Goal: Ask a question: Seek information or help from site administrators or community

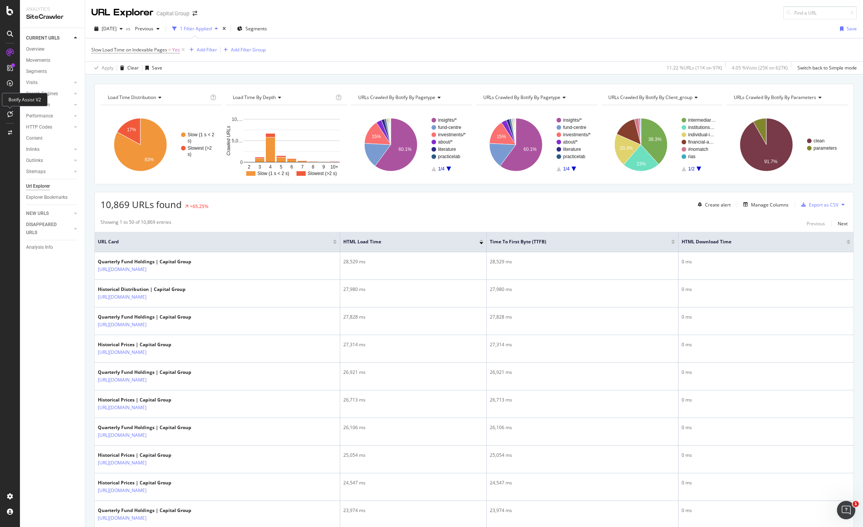
click at [12, 110] on div at bounding box center [10, 114] width 12 height 12
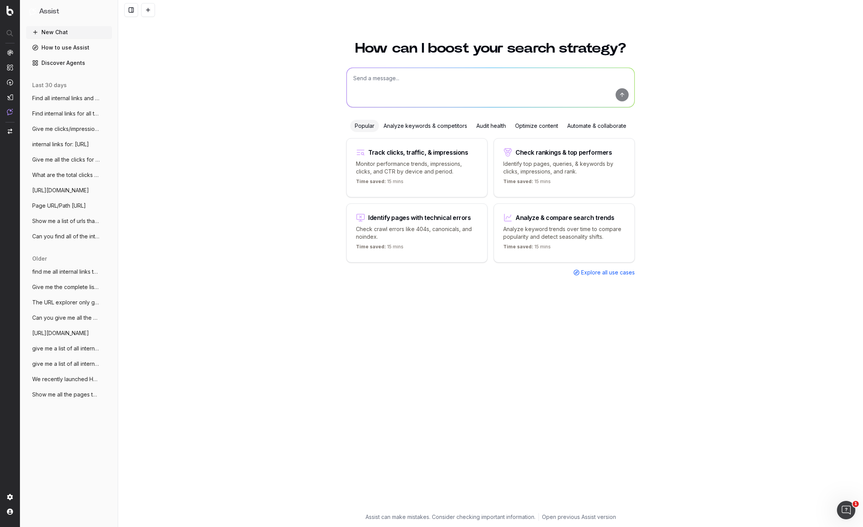
click at [415, 78] on textarea at bounding box center [491, 87] width 288 height 39
click at [412, 82] on textarea at bounding box center [491, 87] width 288 height 39
paste textarea "https://www.capitalgroup.com/advisor/investments/americanfunds?pricing=NAV http…"
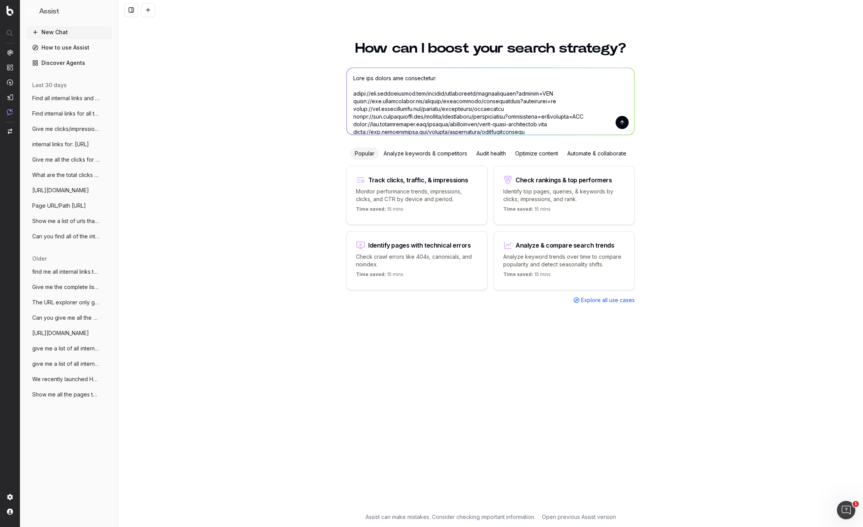
click at [444, 76] on textarea at bounding box center [491, 101] width 288 height 67
type textarea "Find the clicks and impressions for all these urls over the last 3 months https…"
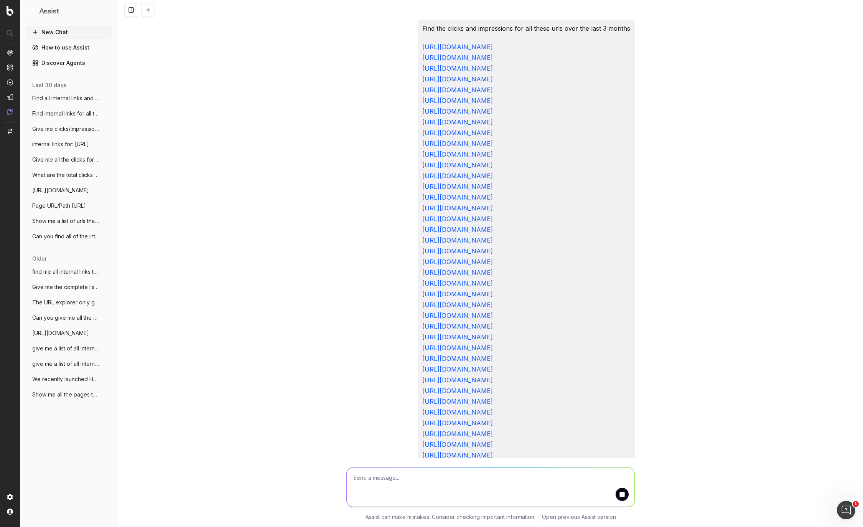
scroll to position [190, 0]
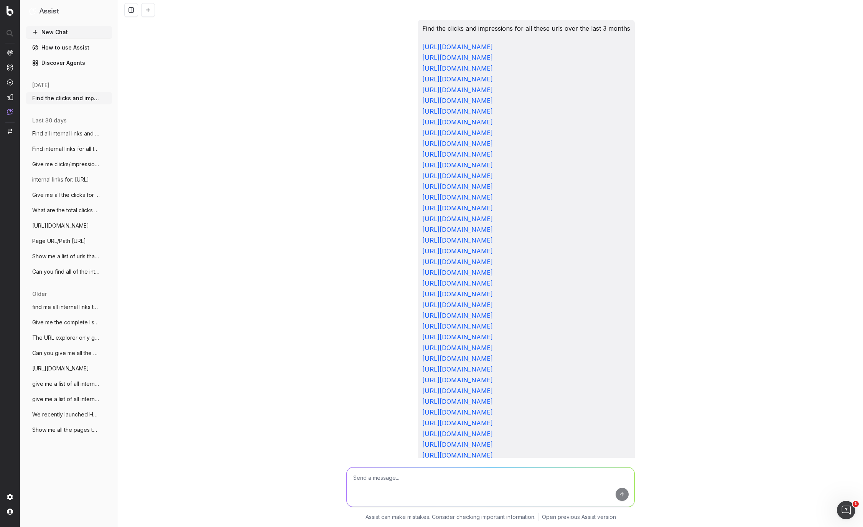
drag, startPoint x: 575, startPoint y: 430, endPoint x: 334, endPoint y: 22, distance: 473.9
click at [334, 22] on div "Find the clicks and impressions for all these urls over the last 3 months https…" at bounding box center [490, 263] width 745 height 527
click at [404, 490] on textarea at bounding box center [491, 486] width 288 height 39
paste textarea "Find the clicks and impressions for all these urls over the last 3 months https…"
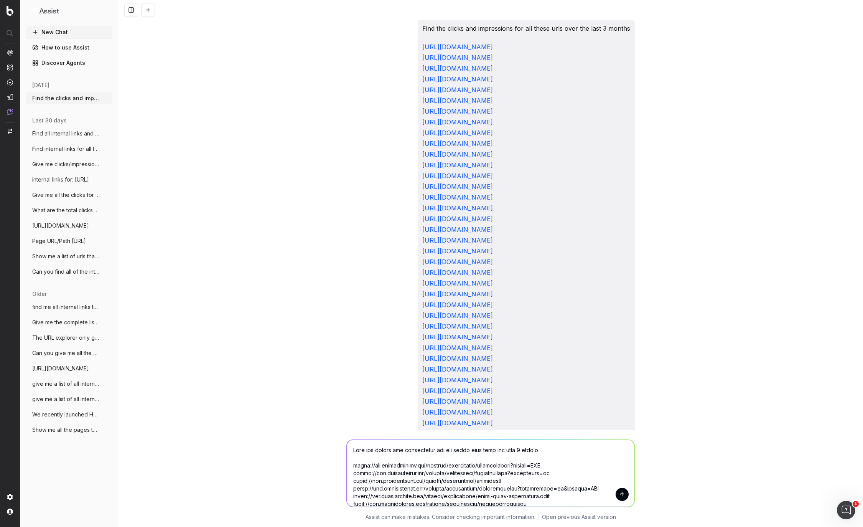
click at [557, 445] on textarea at bounding box center [491, 473] width 288 height 67
type textarea "Find the clicks and impressions for all these urls over the last 3 months from …"
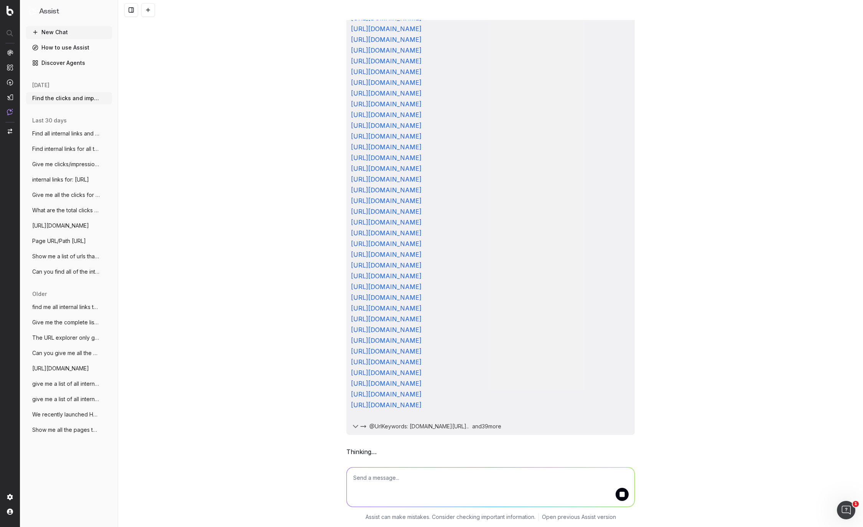
scroll to position [828, 0]
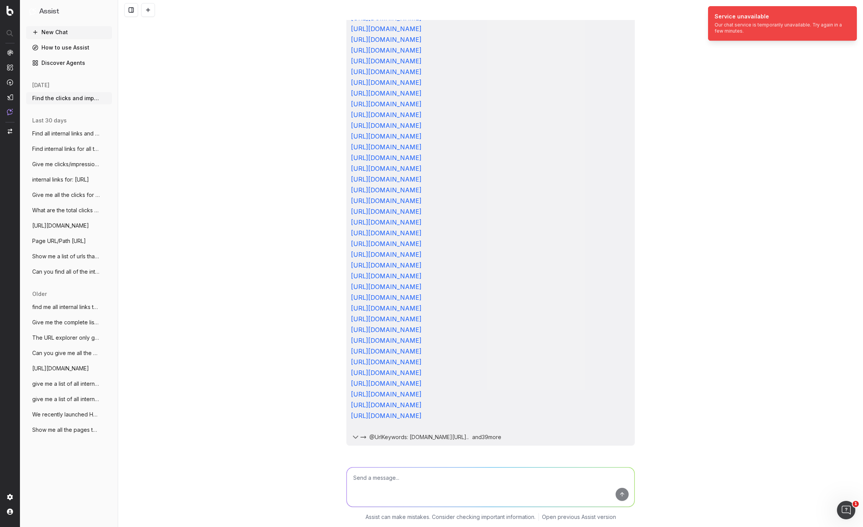
click at [355, 440] on icon "button" at bounding box center [355, 436] width 9 height 9
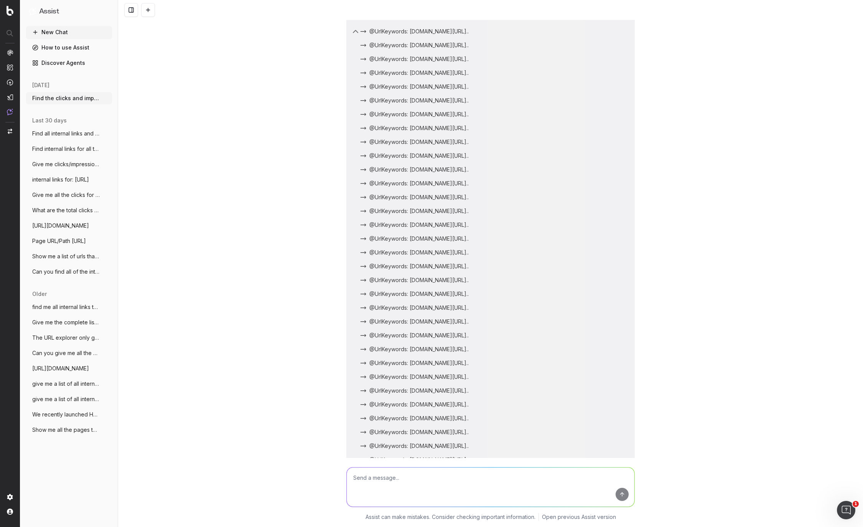
scroll to position [983, 0]
drag, startPoint x: 437, startPoint y: 270, endPoint x: 602, endPoint y: 313, distance: 171.0
click at [602, 313] on div "Find the clicks and impressions for all these urls over the last 3 months from …" at bounding box center [490, 32] width 289 height 1036
click at [703, 275] on div "Find the clicks and impressions for all these urls over the last 3 months https…" at bounding box center [490, 263] width 745 height 527
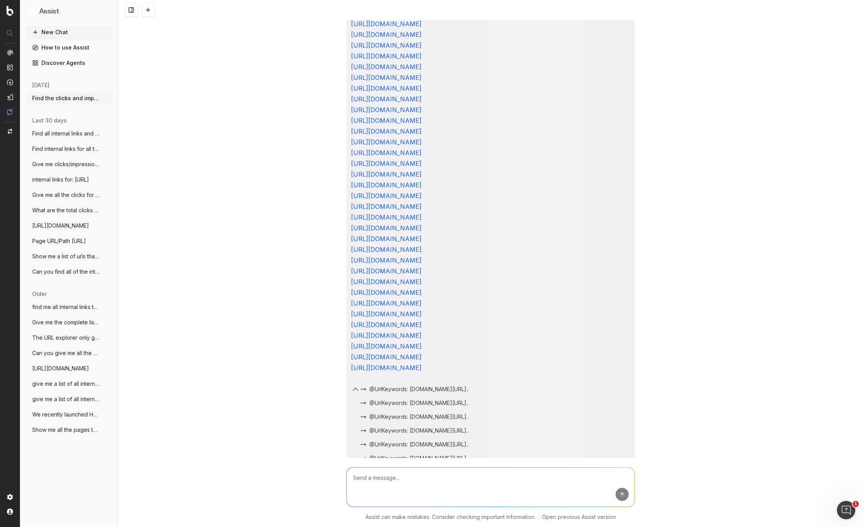
scroll to position [348, 0]
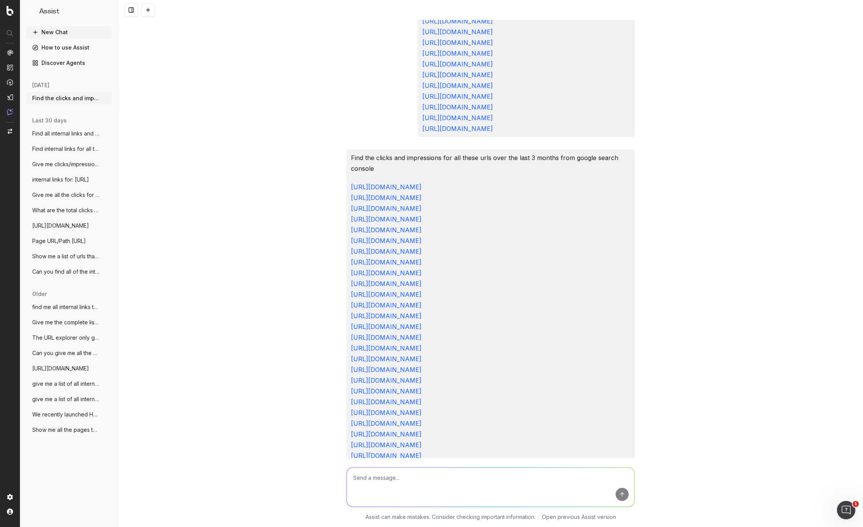
drag, startPoint x: 440, startPoint y: 263, endPoint x: 358, endPoint y: 316, distance: 97.7
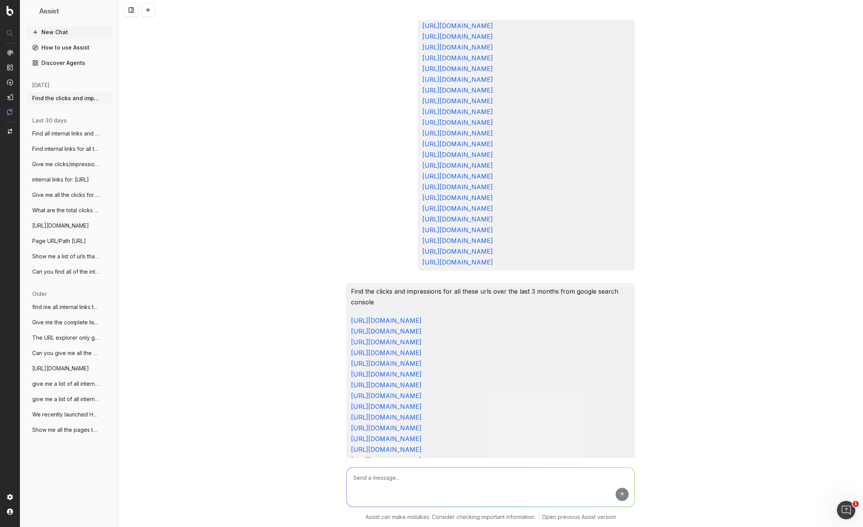
scroll to position [0, 0]
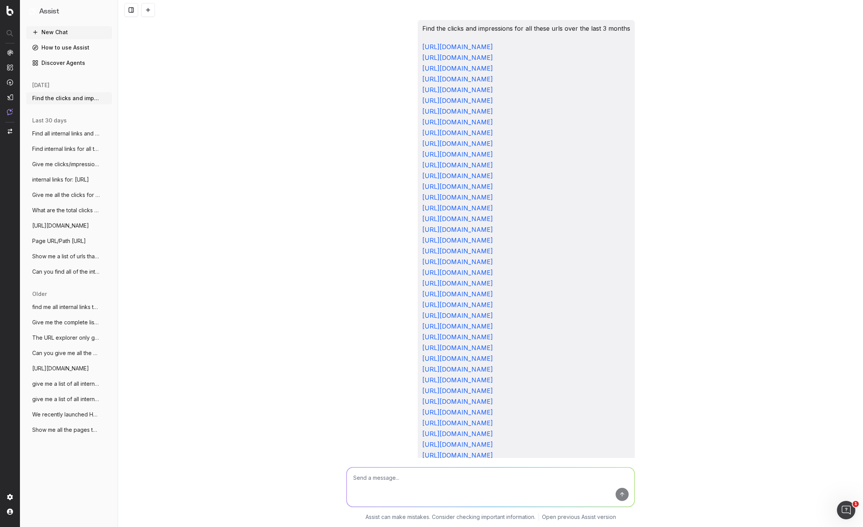
drag, startPoint x: 406, startPoint y: 272, endPoint x: 337, endPoint y: 44, distance: 238.6
click at [337, 44] on div "Find the clicks and impressions for all these urls over the last 3 months https…" at bounding box center [490, 263] width 745 height 527
copy p "https://www.capitalgroup.com/advisor/investments/americanfunds?pricing=NAV http…"
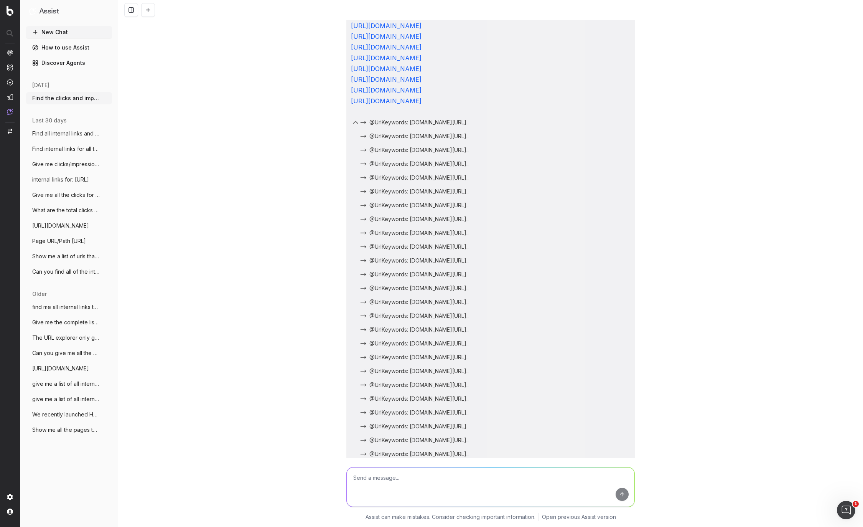
scroll to position [921, 0]
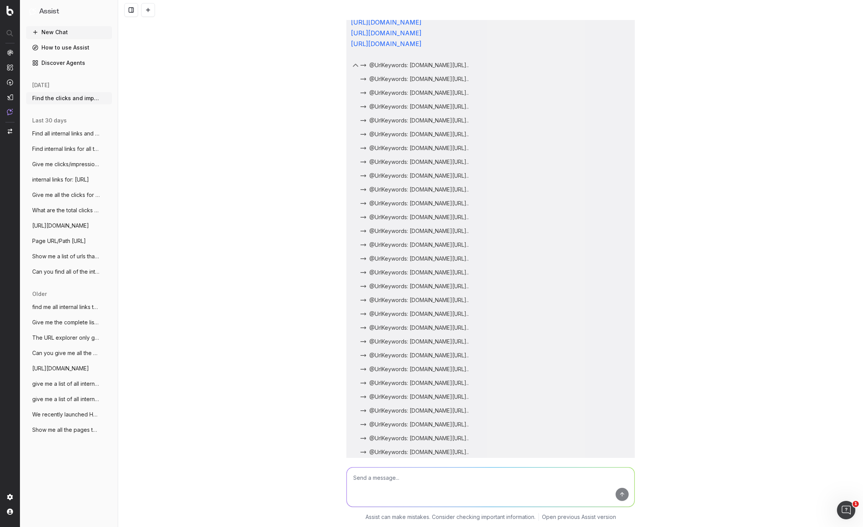
click at [400, 491] on textarea at bounding box center [491, 486] width 288 height 39
type textarea "Find clicks and impressions"
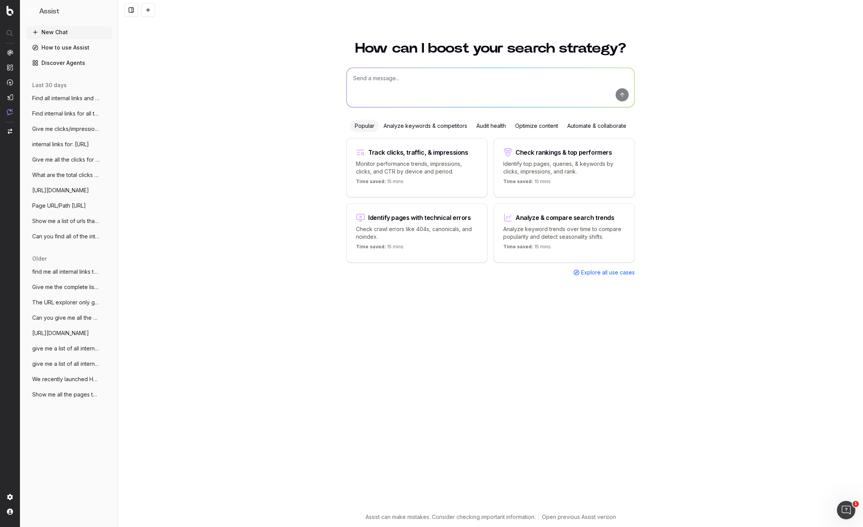
click at [407, 153] on div "Track clicks, traffic, & impressions" at bounding box center [418, 152] width 100 height 6
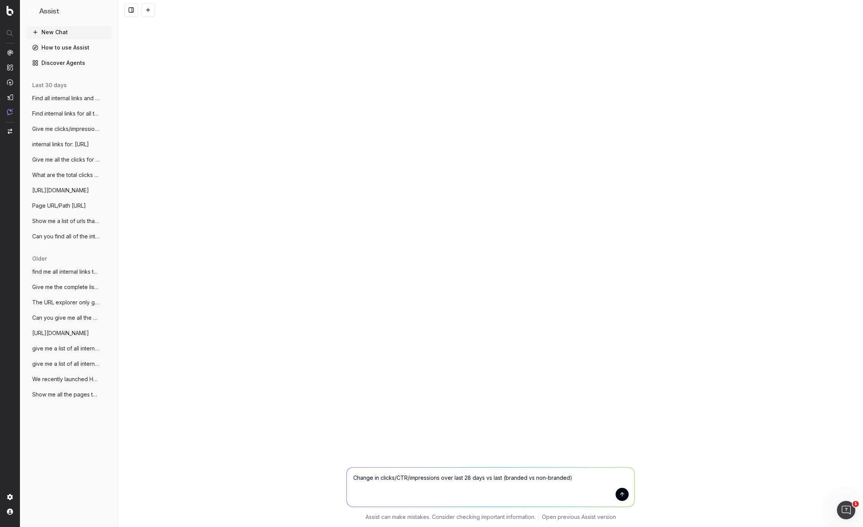
click at [382, 483] on textarea "Change in clicks/CTR/impressions over last 28 days vs last (branded vs non-bran…" at bounding box center [491, 486] width 288 height 39
drag, startPoint x: 583, startPoint y: 477, endPoint x: 486, endPoint y: 482, distance: 96.8
click at [486, 482] on textarea "Change in clicks/CTR/impressions over last 28 days vs last (branded vs non-bran…" at bounding box center [491, 486] width 288 height 39
drag, startPoint x: 379, startPoint y: 480, endPoint x: 325, endPoint y: 480, distance: 54.1
click at [325, 480] on div "Change in clicks/CTR/impressions over last 28 days Change in clicks/CTR/impress…" at bounding box center [490, 492] width 745 height 69
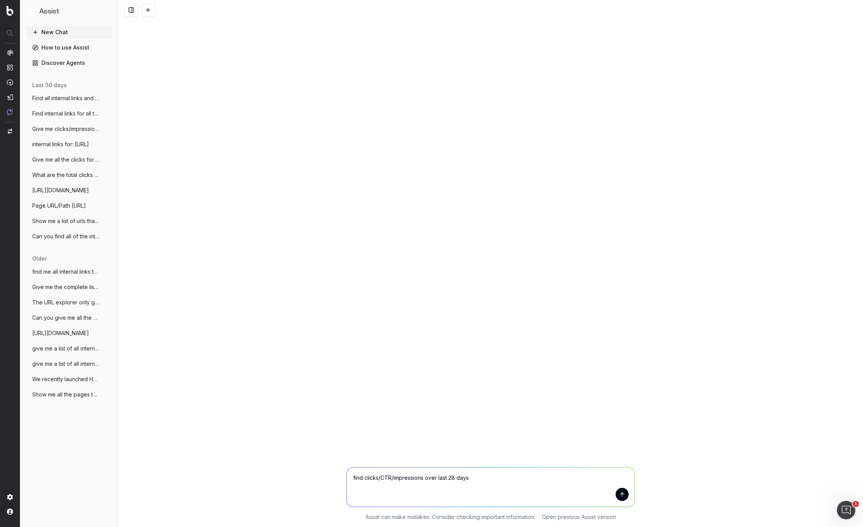
drag, startPoint x: 499, startPoint y: 484, endPoint x: 378, endPoint y: 477, distance: 121.5
click at [378, 477] on textarea "find clicks/CTR/impressions over last 28 days" at bounding box center [491, 486] width 288 height 39
click at [419, 480] on textarea "find clicks/CTR/impressions over last 28 days" at bounding box center [491, 486] width 288 height 39
drag, startPoint x: 412, startPoint y: 477, endPoint x: 378, endPoint y: 478, distance: 34.2
click at [378, 478] on textarea "find clicks/CTR/impressions over last 28 days" at bounding box center [491, 486] width 288 height 39
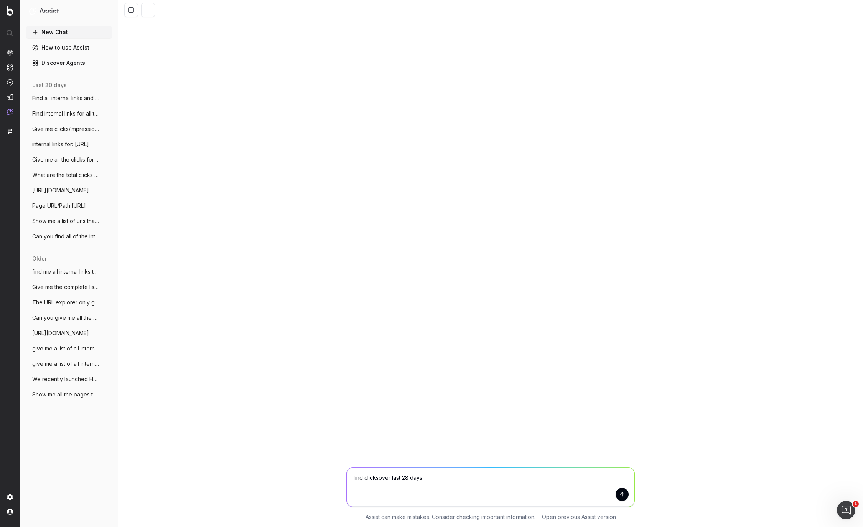
click at [504, 482] on textarea "find clicksover last 28 days" at bounding box center [491, 486] width 288 height 39
click at [379, 479] on textarea "find clicksover last 28 days" at bounding box center [491, 486] width 288 height 39
click at [437, 481] on textarea "find clicks over last 28 days" at bounding box center [491, 486] width 288 height 39
paste textarea "https://www.capitalgroup.com/advisor/investments/americanfunds?pricing=NAV http…"
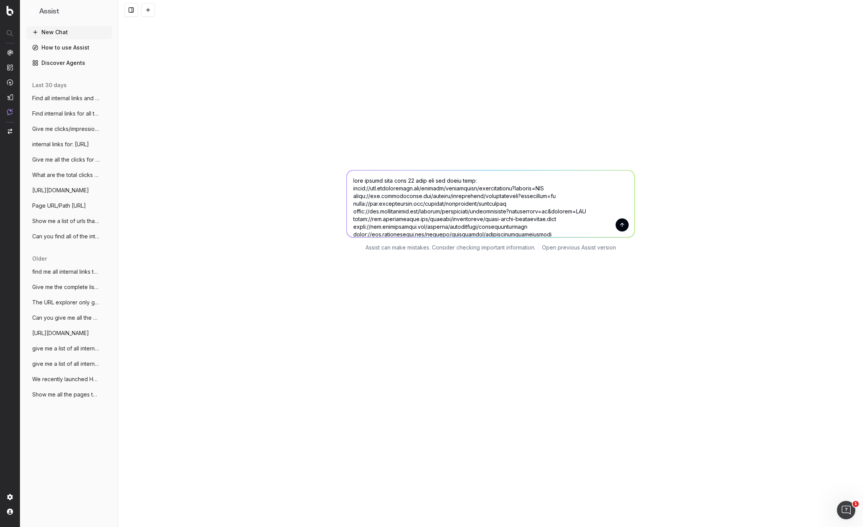
scroll to position [300, 0]
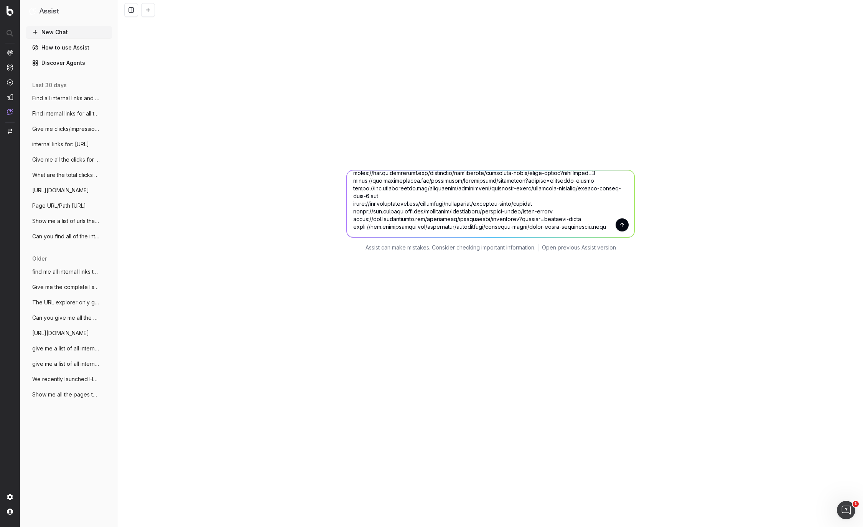
type textarea "find clicks over last 28 days for all these urls: https://www.capitalgroup.com/…"
click at [616, 218] on button "submit" at bounding box center [622, 224] width 13 height 13
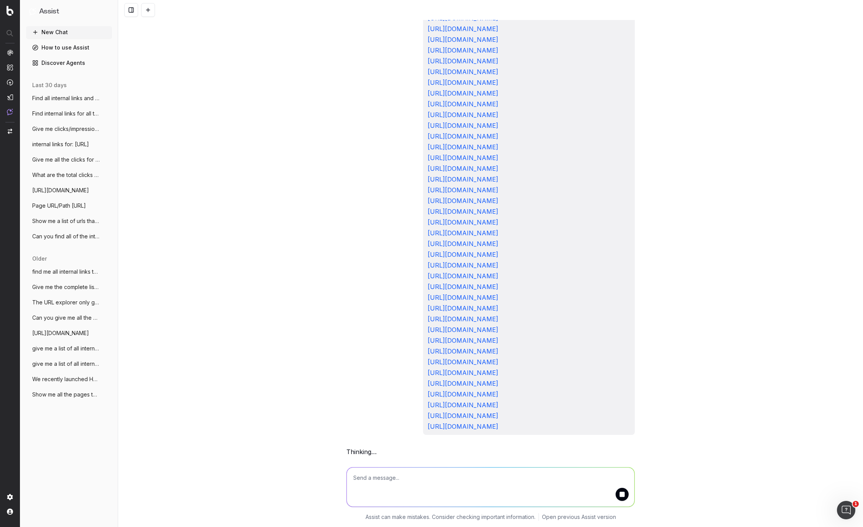
scroll to position [0, 0]
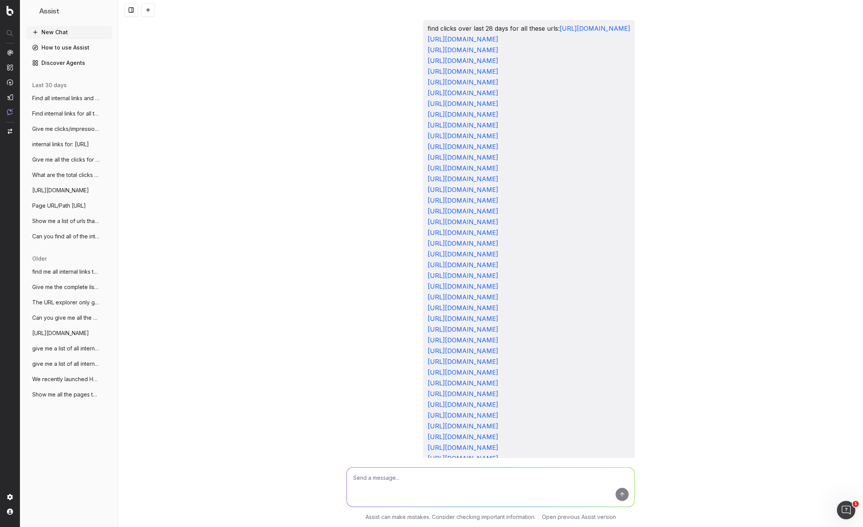
drag, startPoint x: 348, startPoint y: 28, endPoint x: 532, endPoint y: 216, distance: 262.6
click at [532, 216] on div "find clicks over last 28 days for all these urls: https://www.capitalgroup.com/…" at bounding box center [529, 243] width 212 height 447
click at [59, 31] on button "New Chat" at bounding box center [69, 32] width 86 height 12
click at [149, 6] on button at bounding box center [148, 10] width 14 height 14
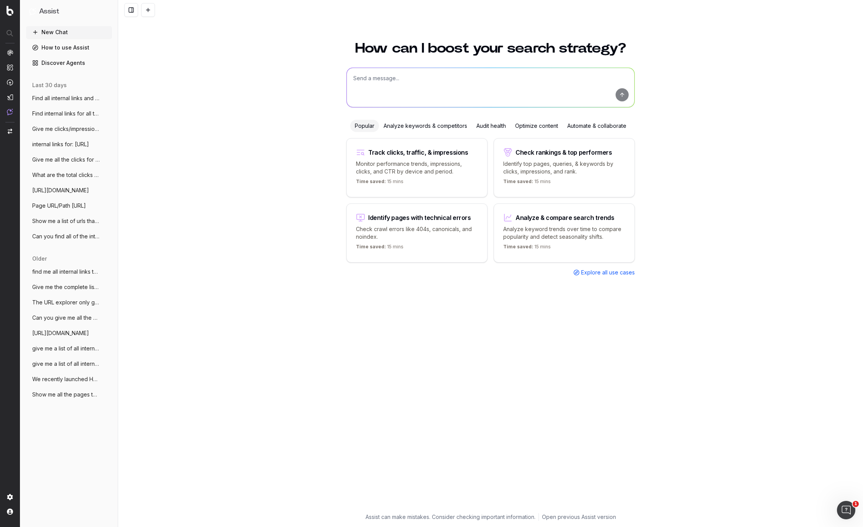
click at [475, 78] on textarea at bounding box center [491, 87] width 288 height 39
click at [466, 80] on textarea at bounding box center [491, 87] width 288 height 39
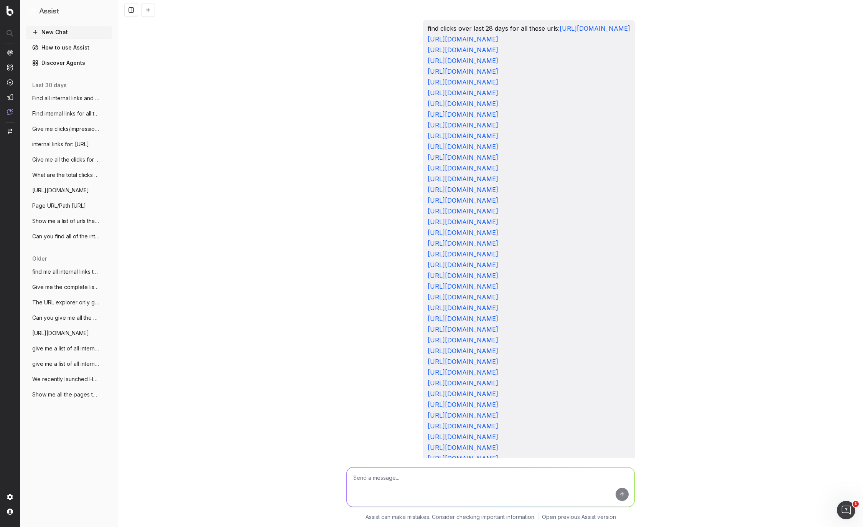
drag, startPoint x: 447, startPoint y: 81, endPoint x: 333, endPoint y: 19, distance: 129.8
click at [333, 19] on div "find clicks over last 28 days for all these urls: https://www.capitalgroup.com/…" at bounding box center [490, 263] width 745 height 527
copy p "find clicks over last 28 days for all these urls: https://www.capitalgroup.com/…"
click at [68, 35] on button "New Chat" at bounding box center [69, 32] width 86 height 12
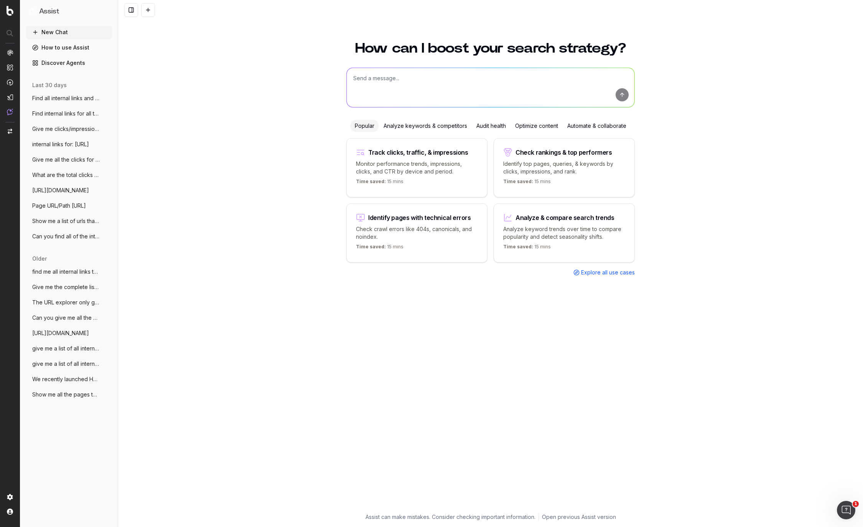
click at [455, 92] on textarea at bounding box center [491, 87] width 288 height 39
paste textarea "find clicks over last 28 days for all these urls: https://www.capitalgroup.com/…"
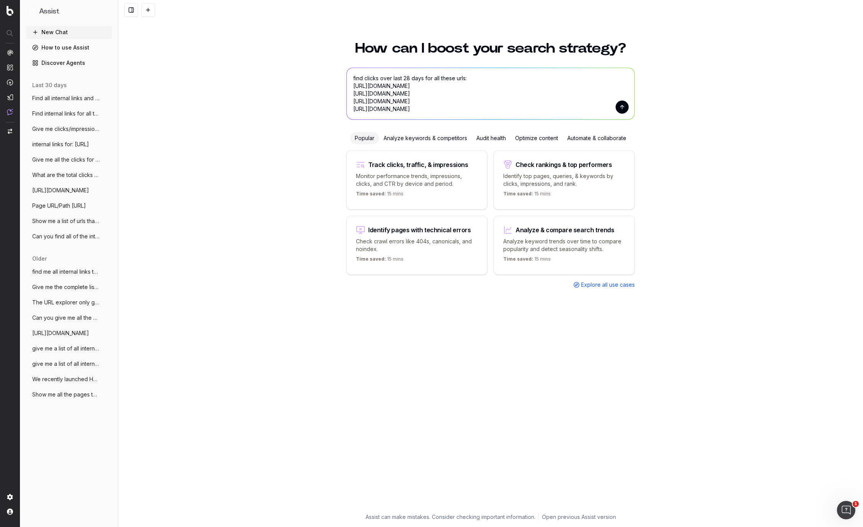
type textarea "find clicks over last 28 days for all these urls: https://www.capitalgroup.com/…"
click at [623, 106] on button "submit" at bounding box center [622, 107] width 13 height 13
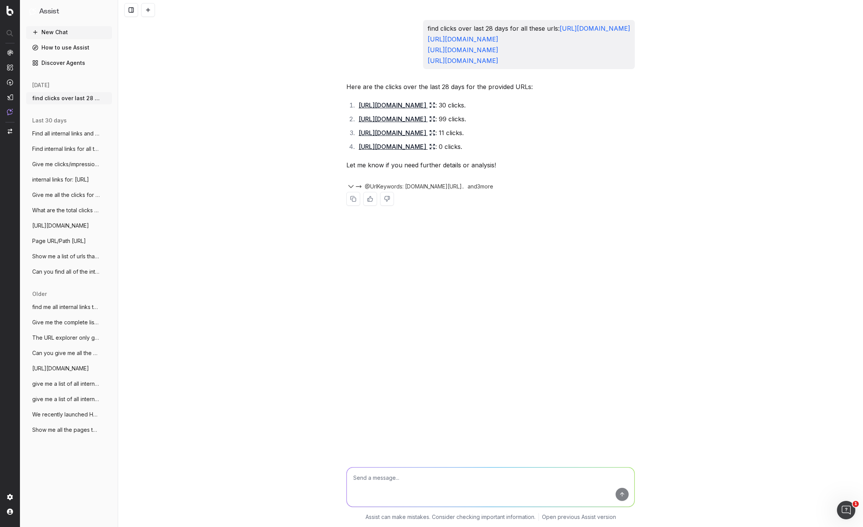
click at [66, 135] on span "Find all internal links and clicks to th" at bounding box center [66, 134] width 68 height 8
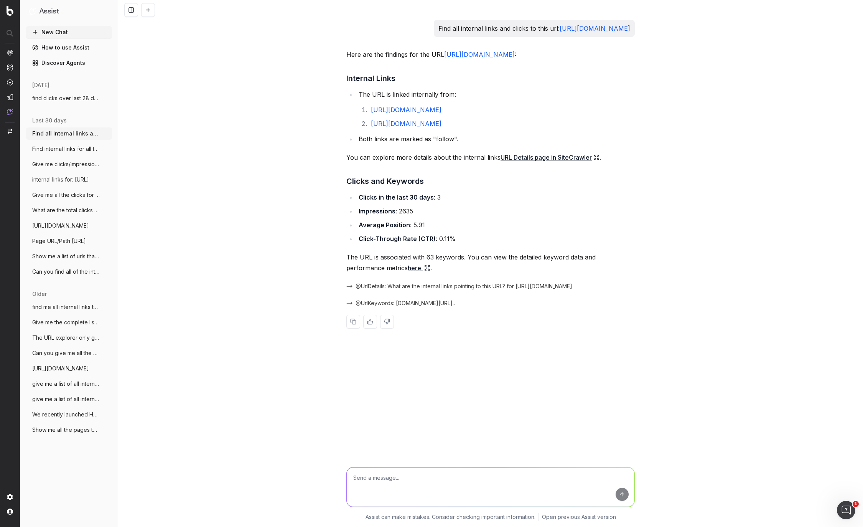
click at [66, 145] on span "Find internal links for all the urls lis" at bounding box center [66, 149] width 68 height 8
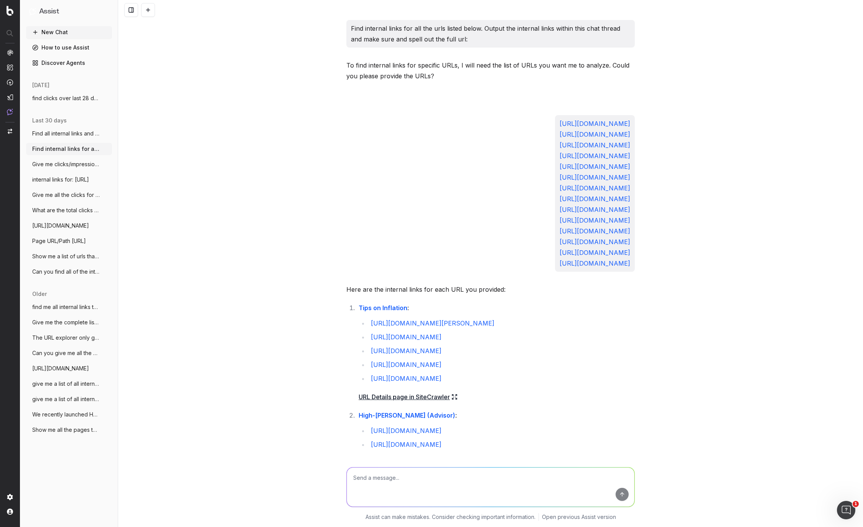
scroll to position [925, 0]
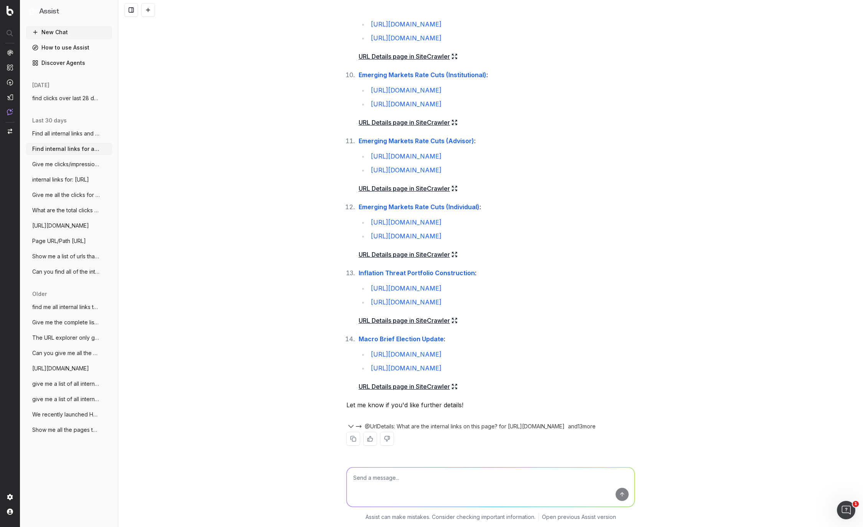
click at [69, 102] on button "find clicks over last 28 days for all th" at bounding box center [69, 98] width 86 height 12
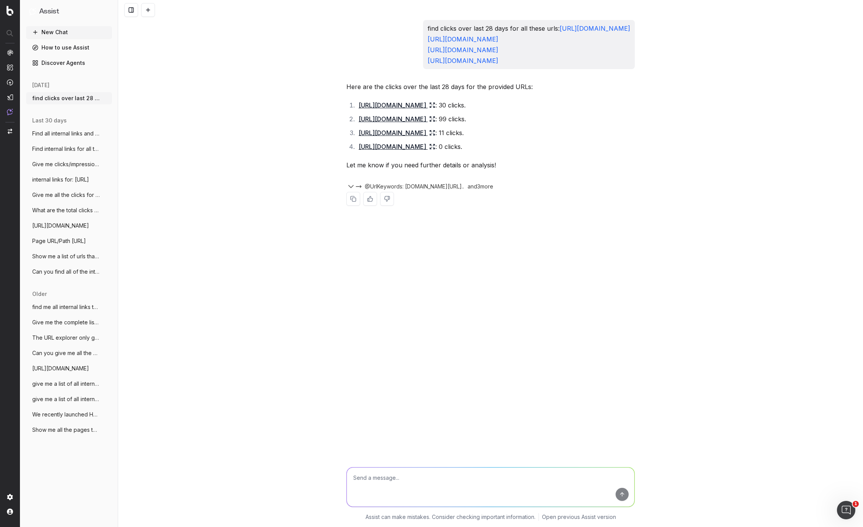
click at [388, 478] on textarea at bounding box center [491, 486] width 288 height 39
click at [369, 483] on textarea at bounding box center [491, 486] width 288 height 39
paste textarea "https://www.capitalgroup.com/advisor/investments/americanfunds?pricing=NAV http…"
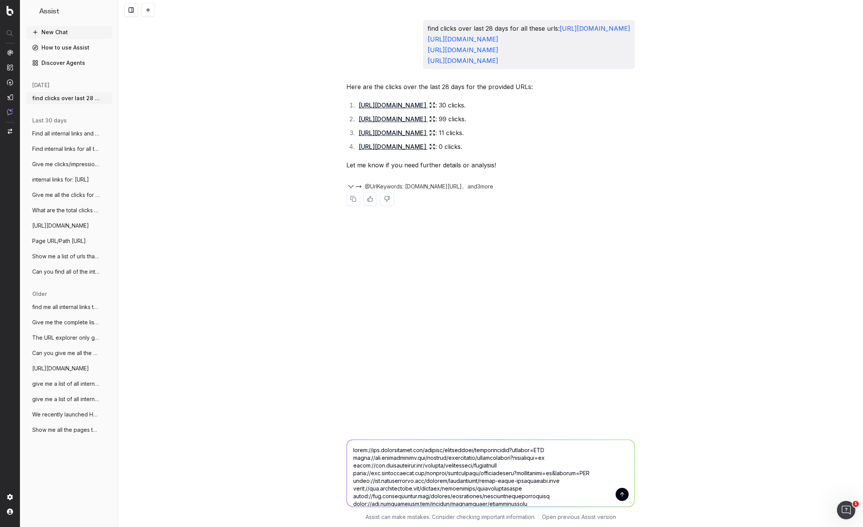
scroll to position [85, 0]
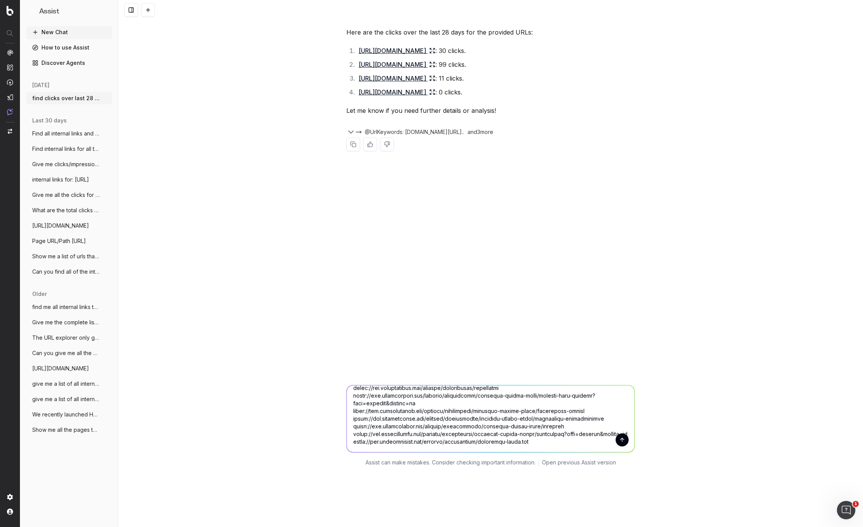
type textarea "https://www.capitalgroup.com/advisor/investments/americanfunds?pricing=NAV http…"
click at [622, 433] on button "submit" at bounding box center [622, 439] width 13 height 13
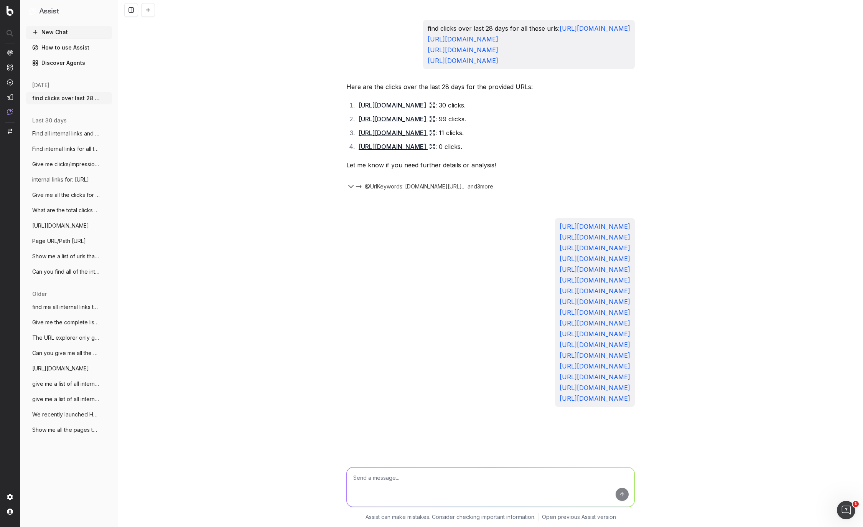
scroll to position [69, 0]
click at [588, 404] on p "https://www.capitalgroup.com/advisor/investments/americanfunds?pricing=NAV http…" at bounding box center [595, 312] width 71 height 183
click at [350, 182] on icon "button" at bounding box center [350, 186] width 9 height 9
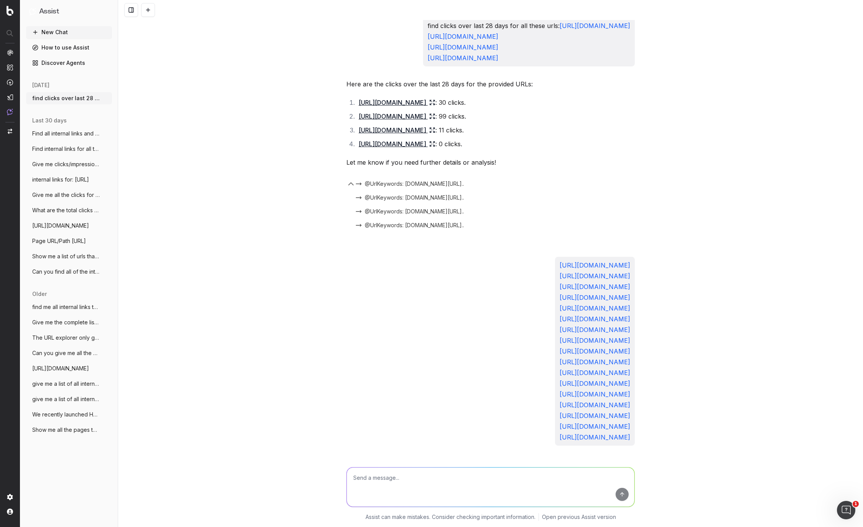
scroll to position [0, 0]
